Goal: Information Seeking & Learning: Learn about a topic

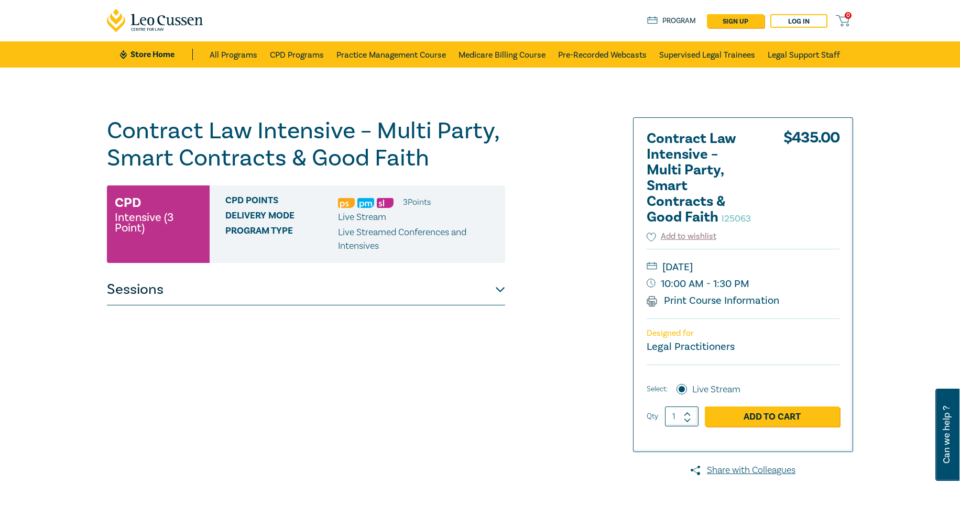
click at [500, 290] on button "Sessions" at bounding box center [306, 289] width 398 height 31
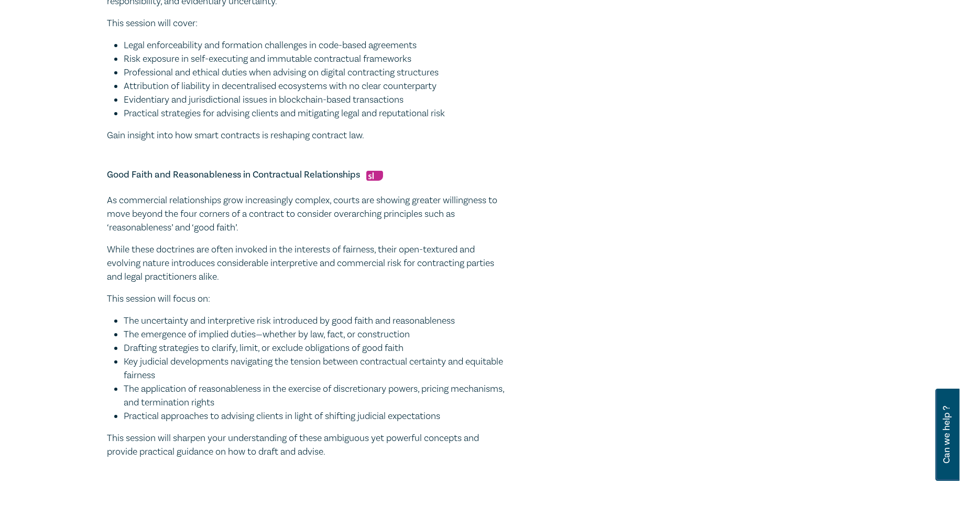
scroll to position [734, 0]
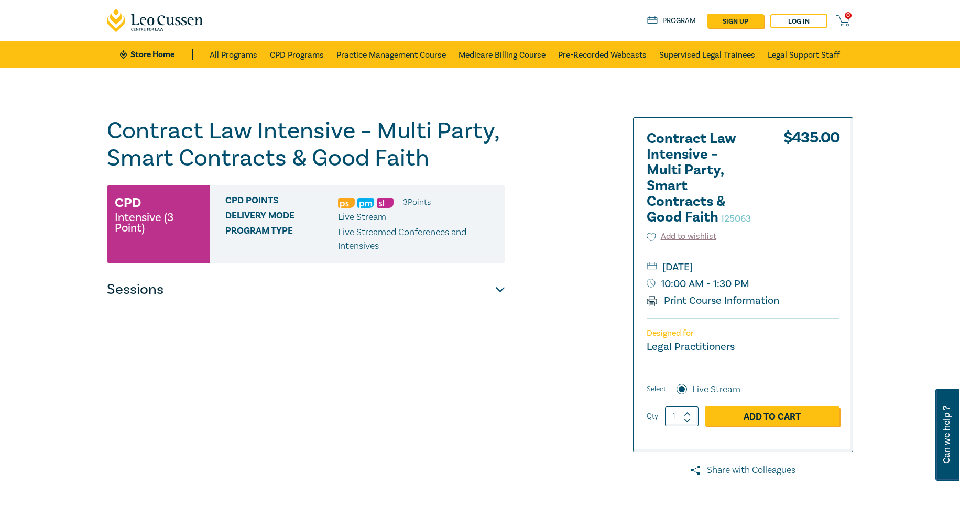
click at [370, 282] on button "Sessions" at bounding box center [306, 289] width 398 height 31
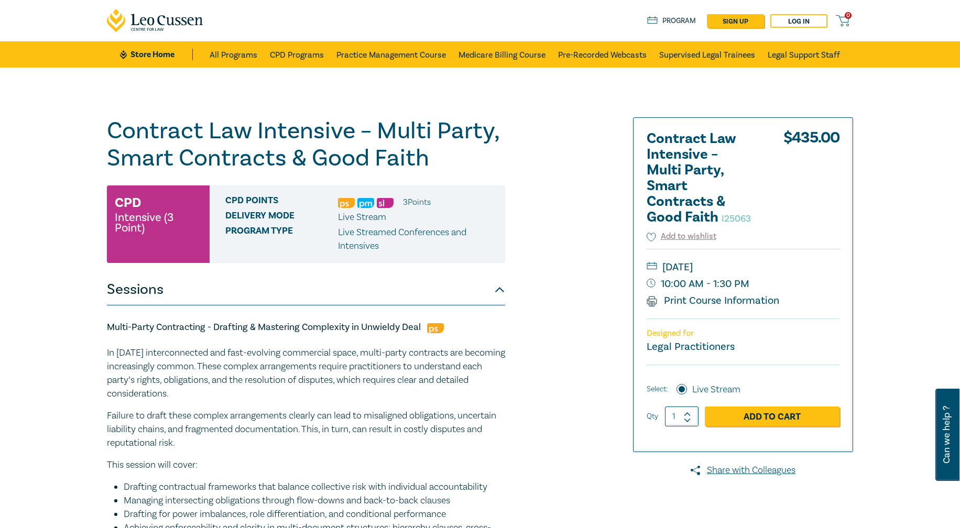
click at [939, 25] on nav "0 $ NaN Store Home About us Program sign up Log in 0 Store Home All Programs CP…" at bounding box center [480, 34] width 960 height 68
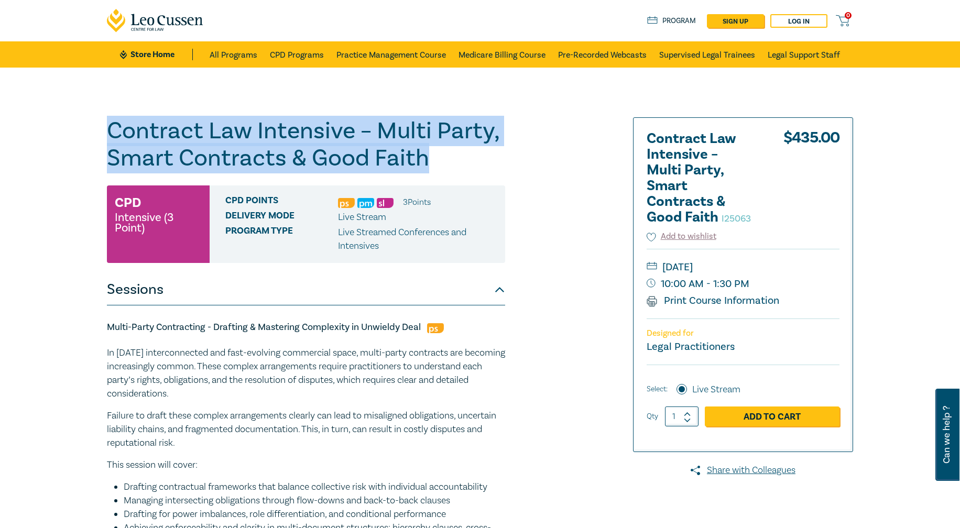
drag, startPoint x: 106, startPoint y: 127, endPoint x: 429, endPoint y: 161, distance: 325.2
copy h1 "Contract Law Intensive – Multi Party, Smart Contracts & Good Faith"
drag, startPoint x: 922, startPoint y: 33, endPoint x: 931, endPoint y: 49, distance: 18.3
click at [922, 33] on nav "0 $ NaN Store Home About us Program sign up Log in 0 Store Home All Programs CP…" at bounding box center [480, 34] width 960 height 68
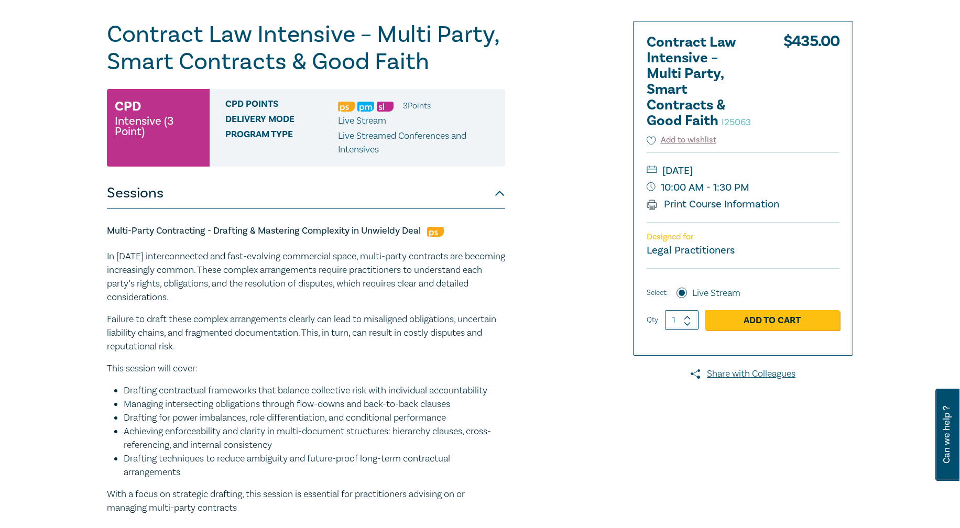
scroll to position [105, 0]
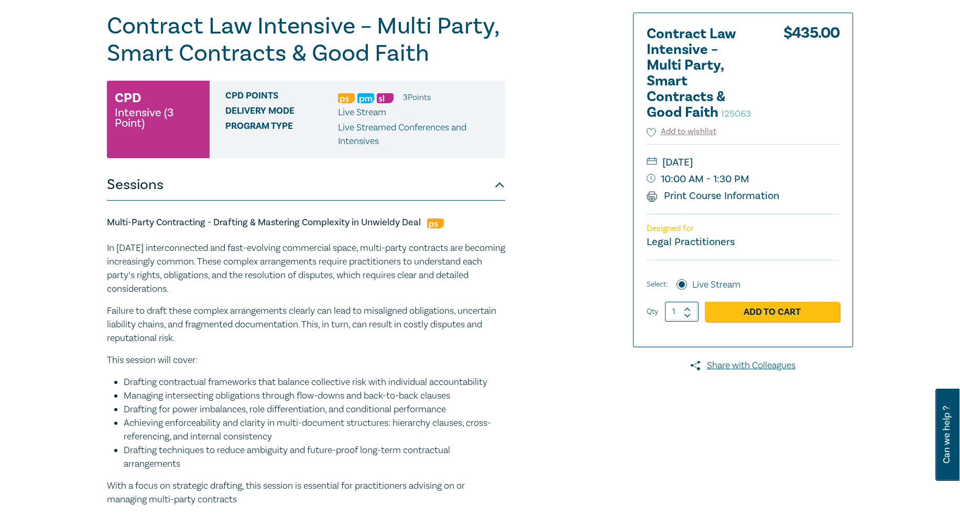
drag, startPoint x: 108, startPoint y: 222, endPoint x: 449, endPoint y: 219, distance: 340.6
click at [449, 219] on h5 "Multi-Party Contracting - Drafting & Mastering Complexity in Unwieldy Deal" at bounding box center [306, 222] width 398 height 13
copy h5 "Multi-Party Contracting - Drafting & Mastering Complexity in Unwieldy Deal"
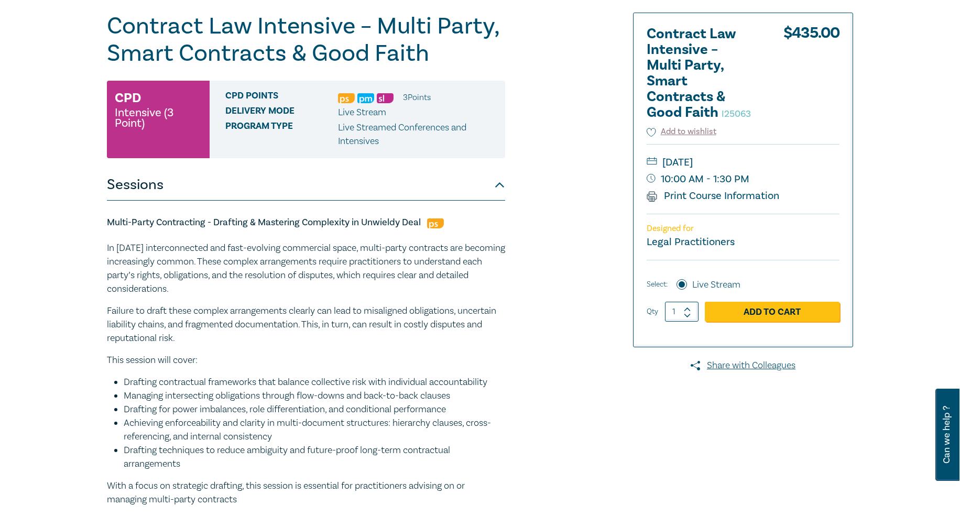
drag, startPoint x: 107, startPoint y: 248, endPoint x: 265, endPoint y: 499, distance: 296.2
click at [265, 499] on div "In [DATE] interconnected and fast-evolving commercial space, multi-party contra…" at bounding box center [306, 374] width 398 height 265
copy div "Lo ipsum’d sitametconsect adi elit-seddoeiu temporinci utlab, etdol-magna aliqu…"
click at [501, 222] on h5 "Multi-Party Contracting - Drafting & Mastering Complexity in Unwieldy Deal" at bounding box center [306, 222] width 398 height 13
